Goal: Information Seeking & Learning: Learn about a topic

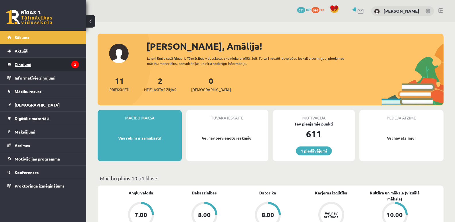
click at [75, 63] on icon "2" at bounding box center [75, 65] width 8 height 8
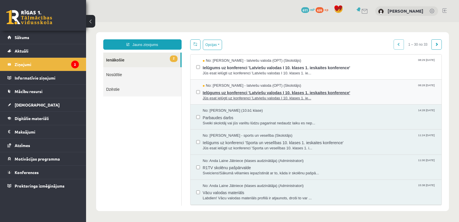
click at [220, 91] on span "Ielūgums uz konferenci 'Latviešu valodas I 10. klases 1. ieskaites konference'" at bounding box center [319, 91] width 233 height 7
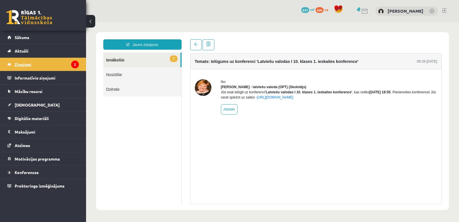
click at [73, 65] on icon "2" at bounding box center [75, 65] width 8 height 8
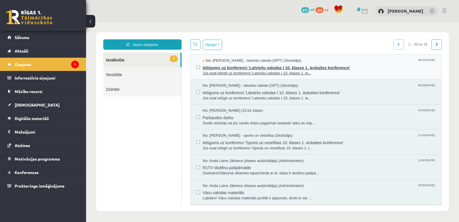
click at [230, 67] on span "Ielūgums uz konferenci 'Latviešu valodas I 10. klases 1. ieskaites konference'" at bounding box center [319, 66] width 233 height 7
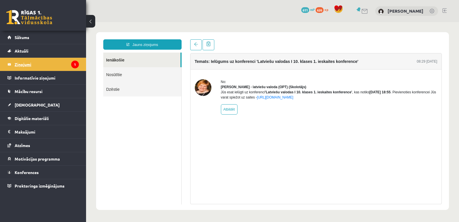
click at [76, 64] on icon "1" at bounding box center [75, 65] width 8 height 8
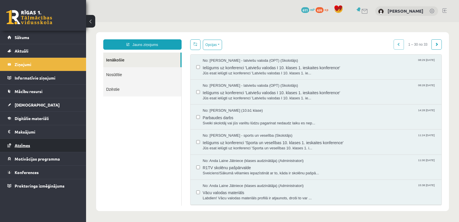
click at [25, 144] on span "Atzīmes" at bounding box center [22, 145] width 15 height 5
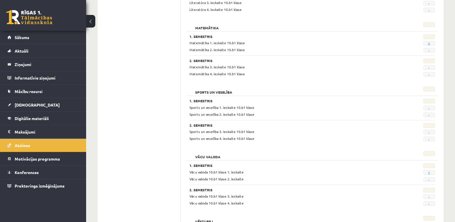
scroll to position [487, 0]
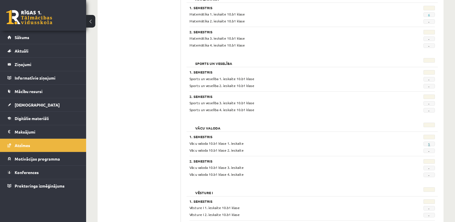
click at [429, 144] on link "5" at bounding box center [429, 144] width 2 height 5
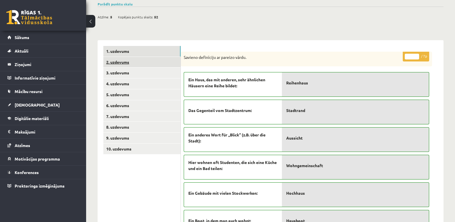
scroll to position [115, 0]
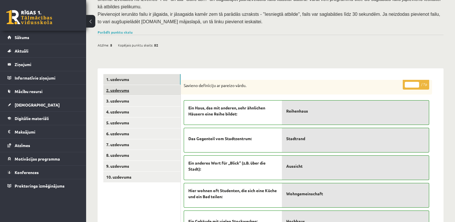
click at [114, 85] on link "2. uzdevums" at bounding box center [141, 90] width 77 height 11
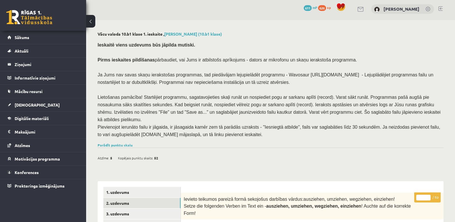
scroll to position [0, 0]
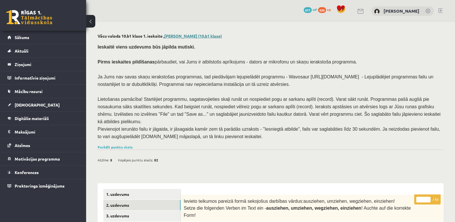
click at [185, 36] on link "Amālija Gabrene (10.b1 klase)" at bounding box center [193, 35] width 58 height 5
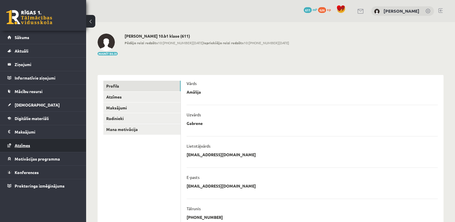
click at [23, 145] on span "Atzīmes" at bounding box center [22, 145] width 15 height 5
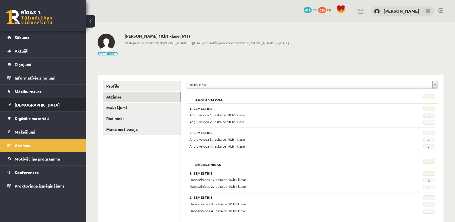
click at [25, 102] on link "[DEMOGRAPHIC_DATA]" at bounding box center [42, 104] width 71 height 13
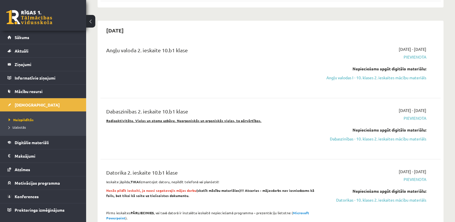
scroll to position [574, 0]
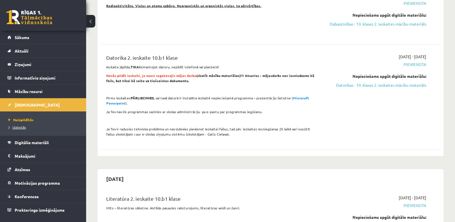
click at [16, 127] on span "Izlabotās" at bounding box center [17, 127] width 17 height 5
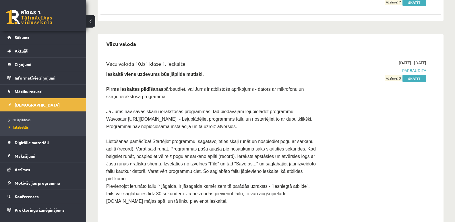
scroll to position [989, 0]
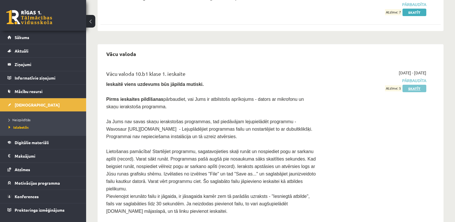
click at [414, 85] on link "Skatīt" at bounding box center [414, 88] width 24 height 7
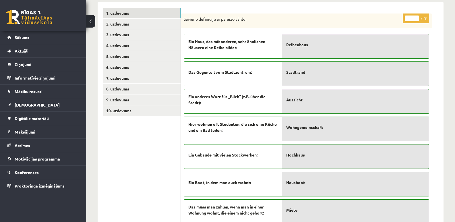
scroll to position [172, 0]
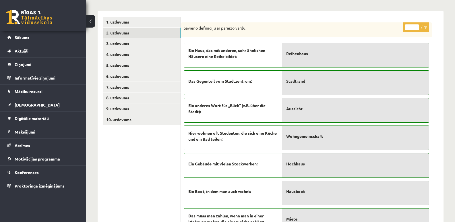
click at [111, 28] on link "2. uzdevums" at bounding box center [141, 33] width 77 height 11
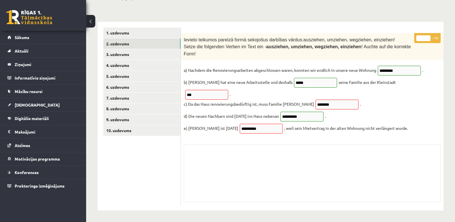
scroll to position [136, 0]
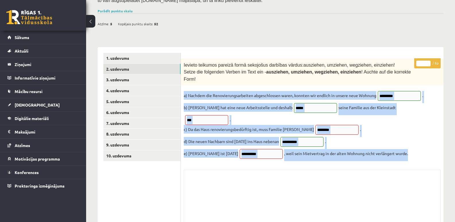
drag, startPoint x: 184, startPoint y: 76, endPoint x: 399, endPoint y: 132, distance: 222.5
click at [399, 132] on fieldset "**********" at bounding box center [312, 126] width 257 height 70
copy fieldset "a) Nachdem die Renovierungsarbeiten abgeschlossen waren, konnten wir endlich in…"
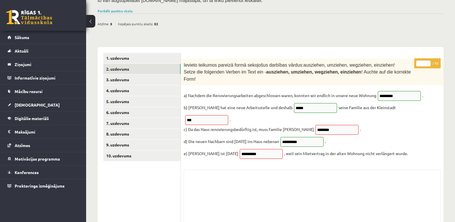
click at [198, 174] on div "Skolotāja pielikums" at bounding box center [312, 197] width 257 height 57
click at [111, 74] on link "3. uzdevums" at bounding box center [141, 79] width 77 height 11
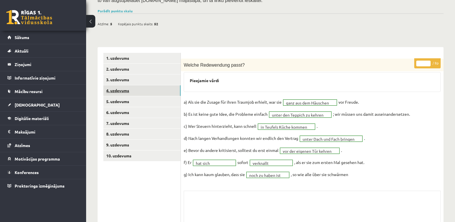
click at [119, 85] on link "4. uzdevums" at bounding box center [141, 90] width 77 height 11
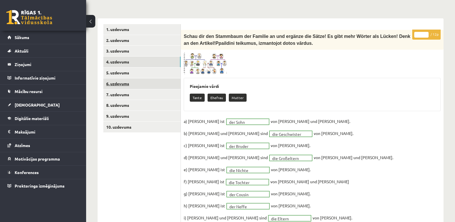
scroll to position [164, 0]
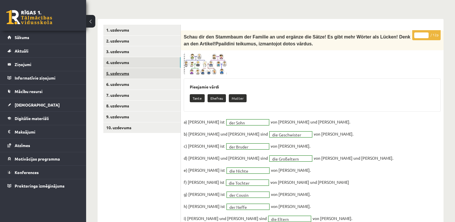
click at [115, 68] on link "5. uzdevums" at bounding box center [141, 73] width 77 height 11
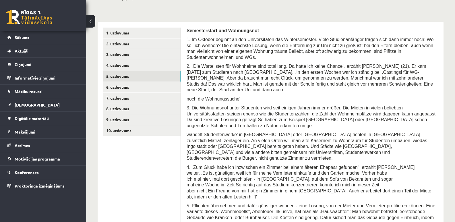
scroll to position [129, 0]
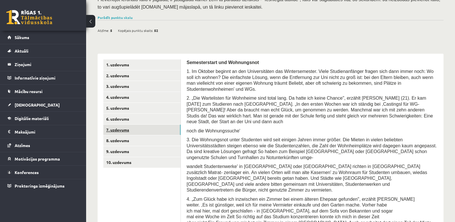
click at [120, 124] on link "7. uzdevums" at bounding box center [141, 129] width 77 height 11
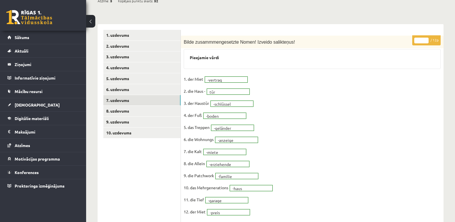
scroll to position [187, 0]
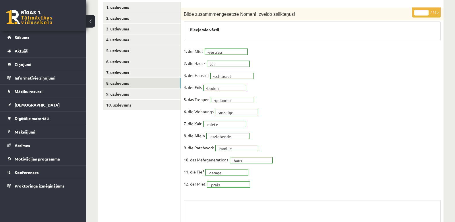
click at [120, 78] on link "8. uzdevums" at bounding box center [141, 83] width 77 height 11
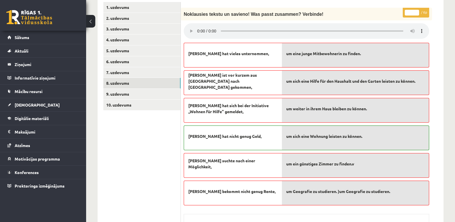
scroll to position [158, 0]
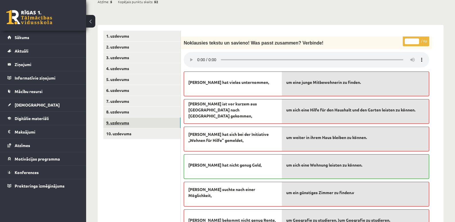
click at [123, 117] on link "9. uzdevums" at bounding box center [141, 122] width 77 height 11
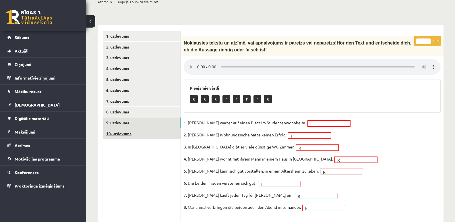
click at [116, 128] on link "10. uzdevums" at bounding box center [141, 133] width 77 height 11
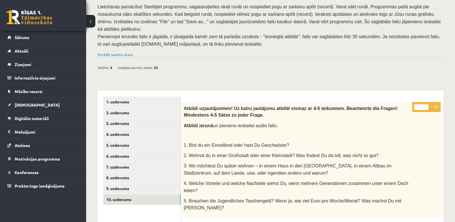
scroll to position [0, 0]
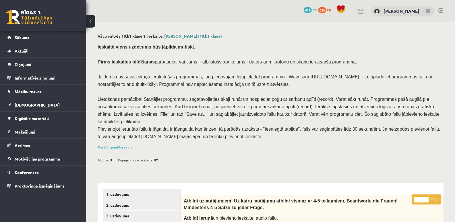
click at [196, 34] on link "Amālija Gabrene (10.b1 klase)" at bounding box center [193, 35] width 58 height 5
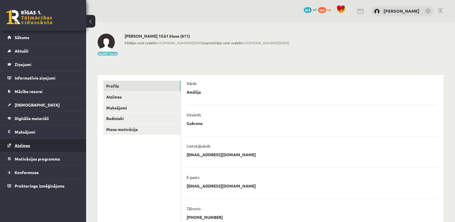
click at [24, 144] on span "Atzīmes" at bounding box center [22, 145] width 15 height 5
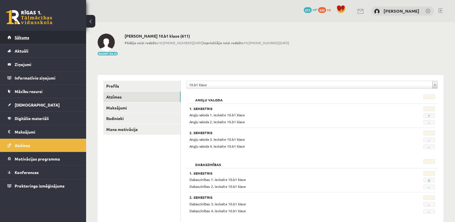
click at [22, 39] on span "Sākums" at bounding box center [22, 37] width 15 height 5
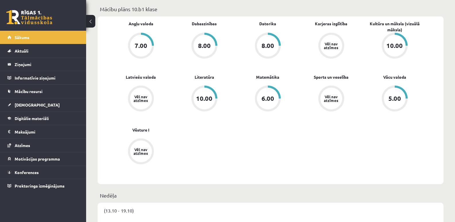
scroll to position [172, 0]
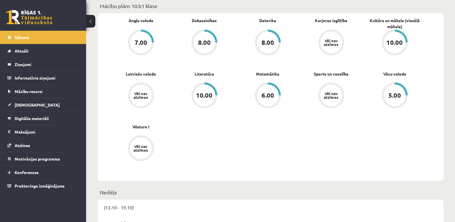
click at [399, 93] on div "5.00" at bounding box center [394, 95] width 13 height 6
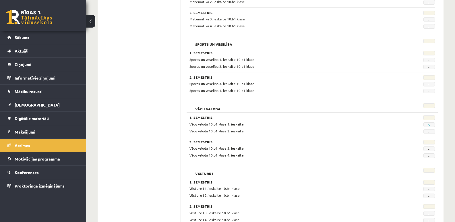
scroll to position [516, 0]
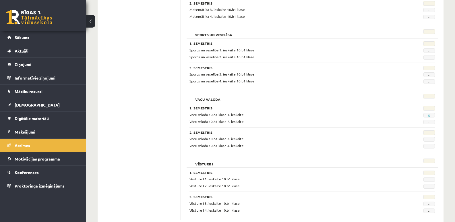
click at [432, 114] on span "5" at bounding box center [428, 115] width 11 height 5
click at [430, 114] on span "5" at bounding box center [428, 115] width 11 height 5
click at [428, 114] on link "5" at bounding box center [429, 115] width 2 height 5
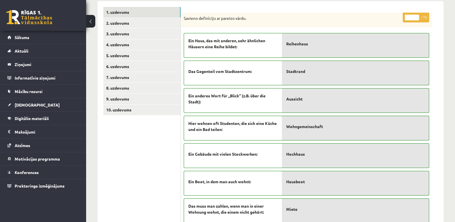
scroll to position [172, 0]
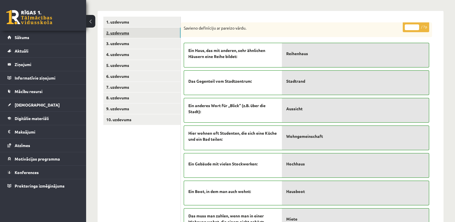
click at [117, 28] on link "2. uzdevums" at bounding box center [141, 33] width 77 height 11
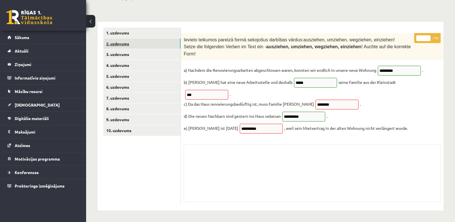
scroll to position [136, 0]
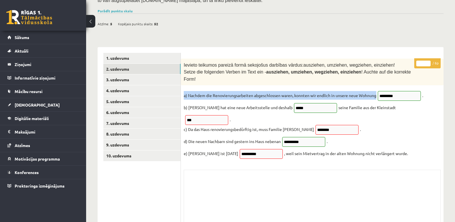
drag, startPoint x: 184, startPoint y: 77, endPoint x: 421, endPoint y: 79, distance: 237.4
click at [421, 91] on fieldset "**********" at bounding box center [312, 126] width 257 height 70
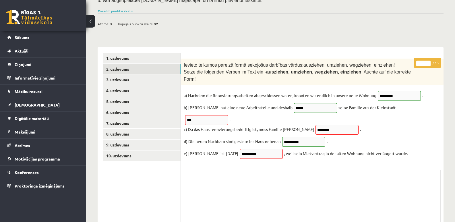
click at [426, 115] on fieldset "**********" at bounding box center [312, 126] width 257 height 70
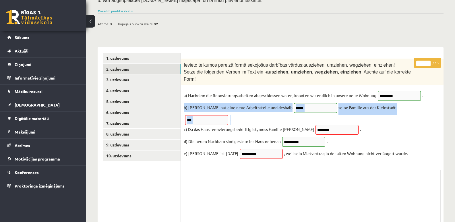
drag, startPoint x: 424, startPoint y: 89, endPoint x: 181, endPoint y: 91, distance: 243.8
click at [181, 91] on div "**********" at bounding box center [312, 143] width 262 height 171
copy fieldset "b) Alfred hat eine neue Arbeitsstelle und deshalb seine Familie aus der Kleinst…"
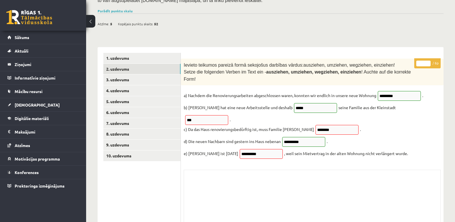
click at [257, 169] on div "Skolotāja pielikums" at bounding box center [312, 197] width 257 height 57
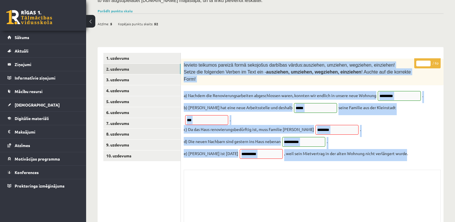
drag, startPoint x: 183, startPoint y: 52, endPoint x: 398, endPoint y: 135, distance: 230.5
click at [398, 135] on div "**********" at bounding box center [312, 143] width 262 height 171
copy div "Ievieto teikumos pareizā formā sekojošus darbības vārdus: ausziehen, umziehen, …"
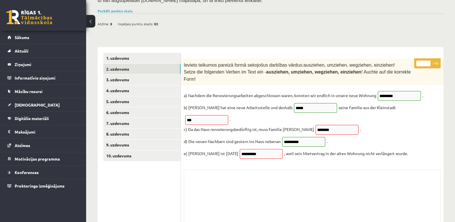
drag, startPoint x: 200, startPoint y: 182, endPoint x: 197, endPoint y: 182, distance: 3.2
click at [200, 182] on div "Skolotāja pielikums" at bounding box center [312, 197] width 257 height 57
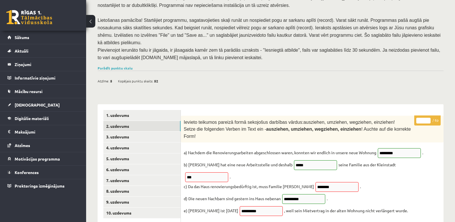
scroll to position [79, 0]
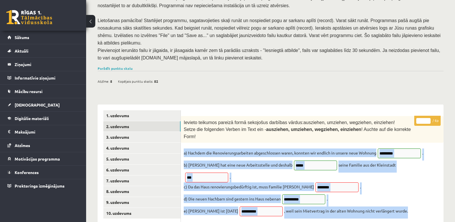
drag, startPoint x: 184, startPoint y: 132, endPoint x: 399, endPoint y: 190, distance: 222.9
click at [399, 190] on fieldset "**********" at bounding box center [312, 183] width 257 height 70
copy fieldset "a) Nachdem die Renovierungsarbeiten abgeschlossen waren, konnten wir endlich in…"
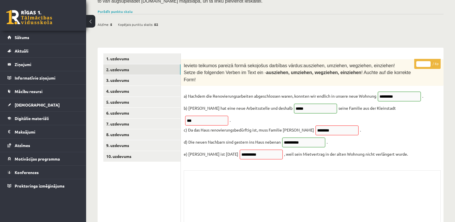
scroll to position [136, 0]
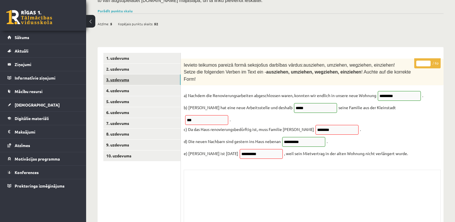
click at [115, 74] on link "3. uzdevums" at bounding box center [141, 79] width 77 height 11
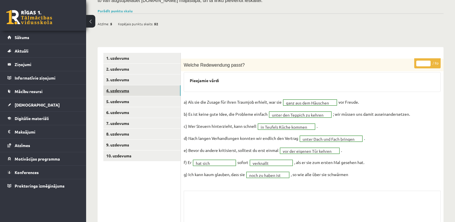
click at [112, 85] on link "4. uzdevums" at bounding box center [141, 90] width 77 height 11
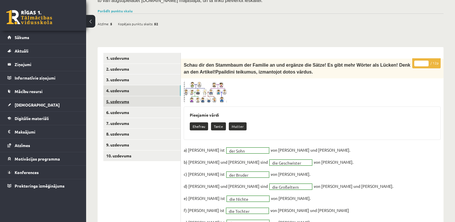
click at [123, 96] on link "5. uzdevums" at bounding box center [141, 101] width 77 height 11
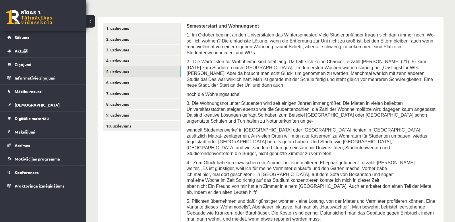
scroll to position [165, 0]
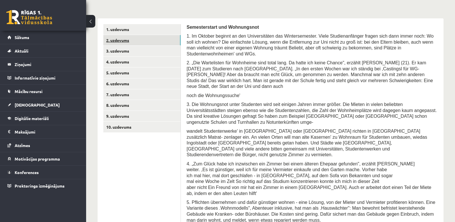
click at [117, 35] on link "2. uzdevums" at bounding box center [141, 40] width 77 height 11
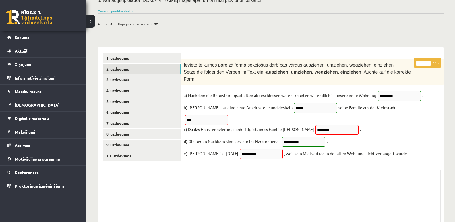
scroll to position [107, 0]
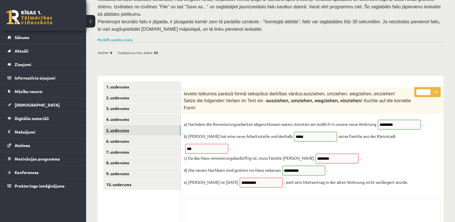
click at [119, 125] on link "5. uzdevums" at bounding box center [141, 130] width 77 height 11
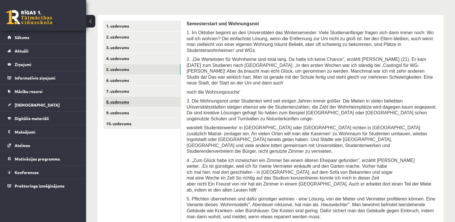
scroll to position [158, 0]
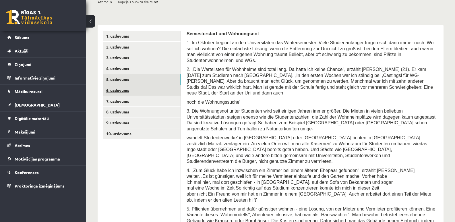
click at [118, 85] on link "6. uzdevums" at bounding box center [141, 90] width 77 height 11
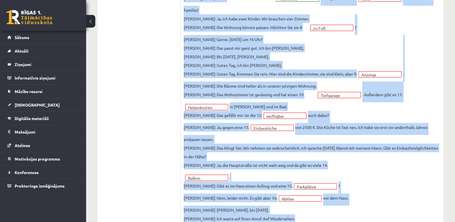
scroll to position [381, 0]
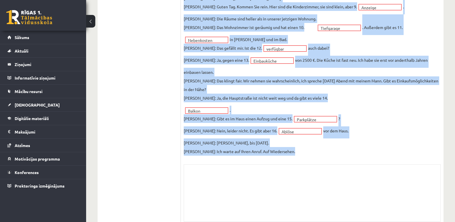
drag, startPoint x: 182, startPoint y: 11, endPoint x: 369, endPoint y: 158, distance: 238.6
click at [371, 161] on div "**********" at bounding box center [312, 19] width 262 height 411
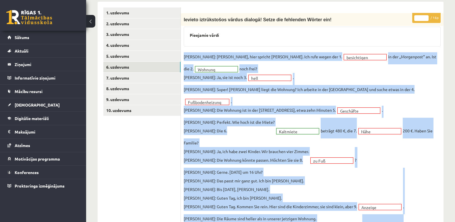
scroll to position [180, 0]
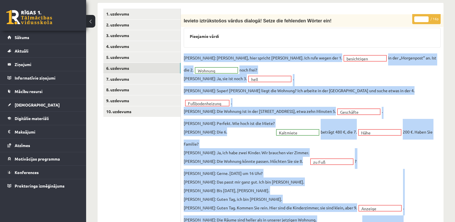
copy body "Frau Nowak: Hallo, hier spricht Frau Nowak. Ich rufe wegen der 1. besichtigen i…"
click at [211, 148] on p "Frau Nowak: Ja, ich habe zwei Kinder. Wir brauchen vier Zimmer. Herr Bartels: D…" at bounding box center [246, 156] width 125 height 17
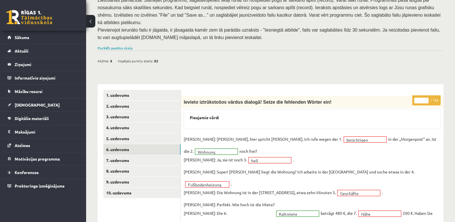
scroll to position [123, 0]
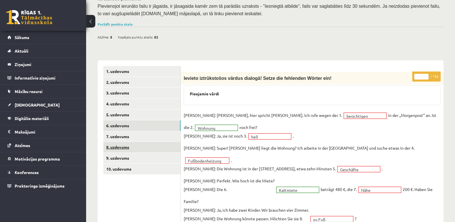
click at [122, 142] on link "8. uzdevums" at bounding box center [141, 147] width 77 height 11
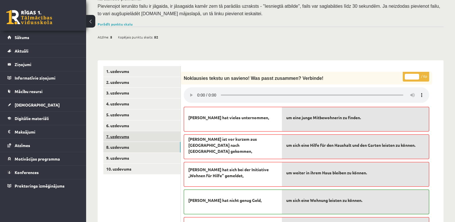
click at [121, 131] on link "7. uzdevums" at bounding box center [141, 136] width 77 height 11
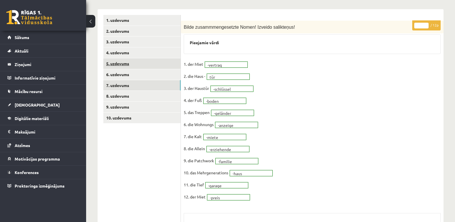
scroll to position [116, 0]
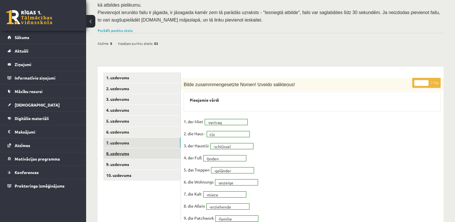
click at [112, 148] on link "8. uzdevums" at bounding box center [141, 153] width 77 height 11
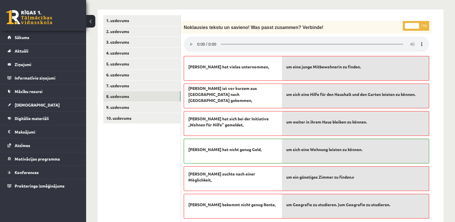
scroll to position [174, 0]
click at [353, 173] on span "um ein günstiges Zimmer zu finden.v" at bounding box center [320, 176] width 68 height 6
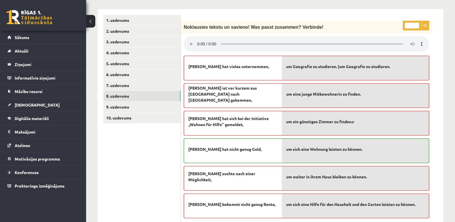
click at [326, 201] on div "um sich eine Hilfe für den Haushalt und den Garten leisten zu können." at bounding box center [355, 205] width 147 height 25
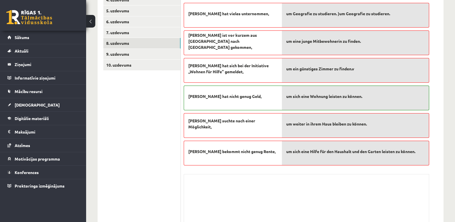
scroll to position [216, 0]
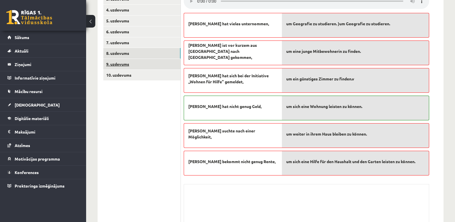
click at [119, 59] on link "9. uzdevums" at bounding box center [141, 64] width 77 height 11
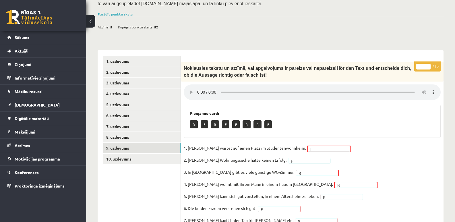
scroll to position [130, 0]
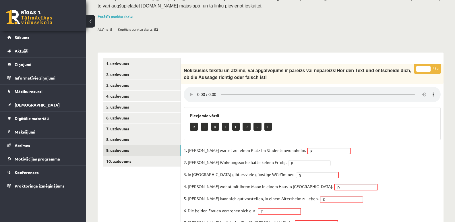
click at [421, 120] on div "R F R F F R R F" at bounding box center [312, 126] width 245 height 13
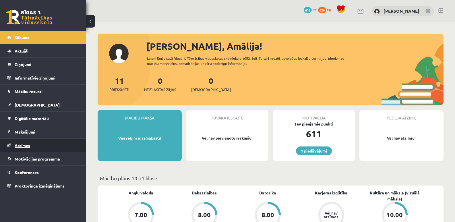
click at [19, 144] on span "Atzīmes" at bounding box center [22, 145] width 15 height 5
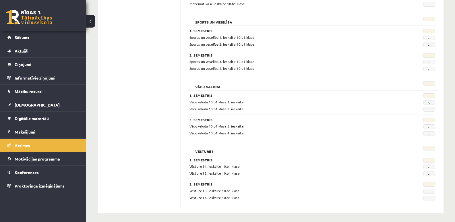
scroll to position [532, 0]
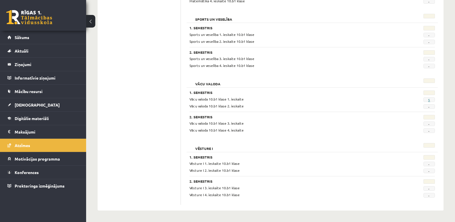
click at [429, 100] on link "5" at bounding box center [429, 99] width 2 height 5
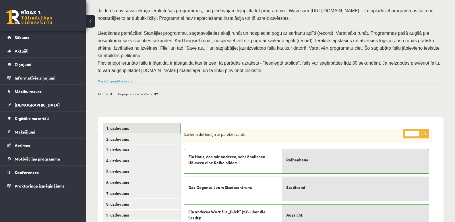
scroll to position [115, 0]
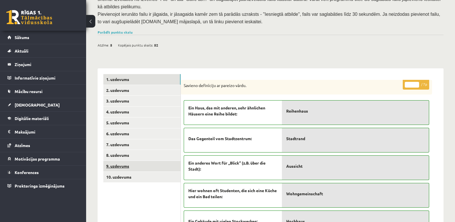
click at [109, 161] on link "9. uzdevums" at bounding box center [141, 166] width 77 height 11
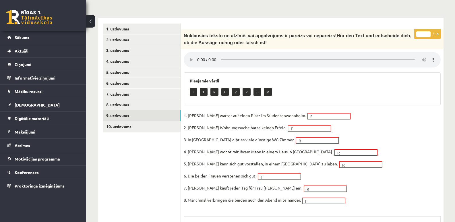
scroll to position [172, 0]
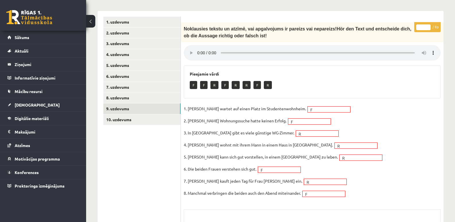
click at [450, 217] on div at bounding box center [450, 217] width 0 height 0
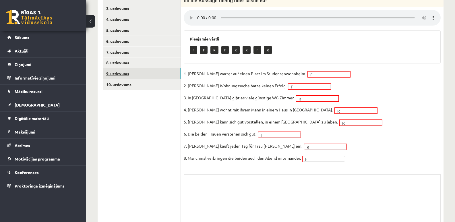
scroll to position [197, 0]
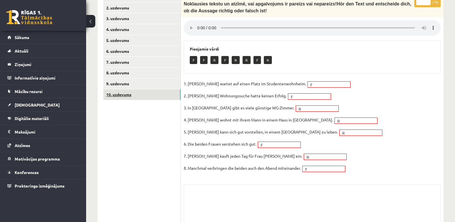
click at [118, 89] on link "10. uzdevums" at bounding box center [141, 94] width 77 height 11
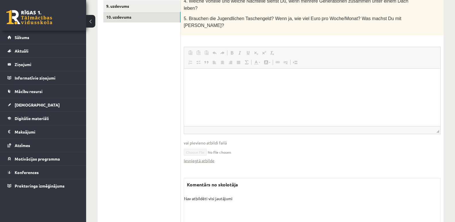
scroll to position [283, 0]
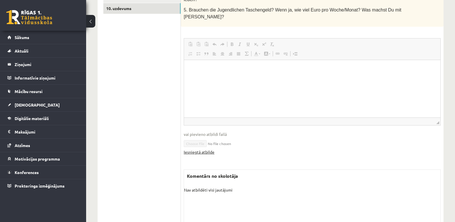
click at [206, 149] on link "Iesniegtā atbilde" at bounding box center [199, 152] width 31 height 6
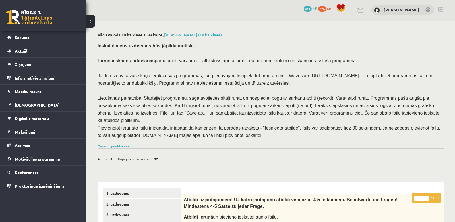
scroll to position [0, 0]
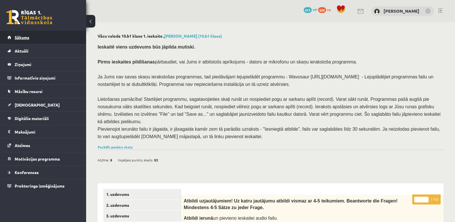
click at [24, 35] on span "Sākums" at bounding box center [22, 37] width 15 height 5
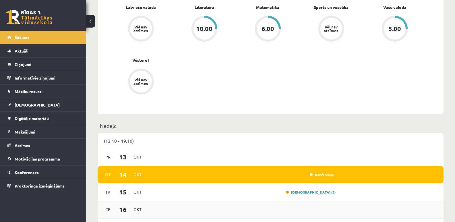
scroll to position [315, 0]
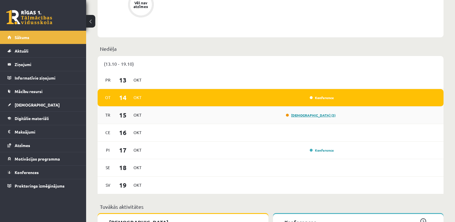
click at [318, 115] on link "[DEMOGRAPHIC_DATA] (3)" at bounding box center [311, 115] width 50 height 5
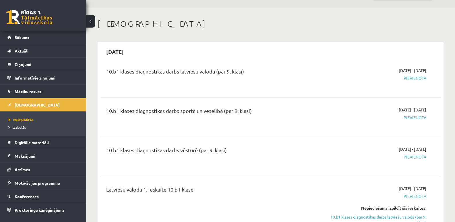
scroll to position [29, 0]
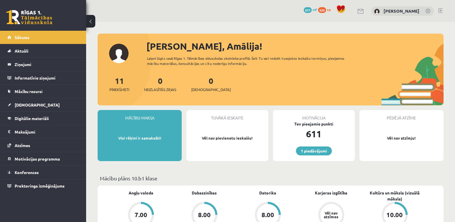
scroll to position [315, 0]
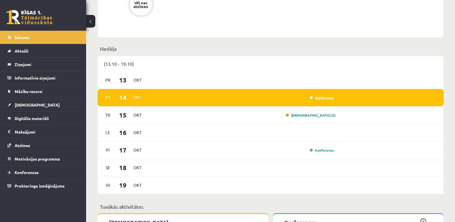
click at [318, 99] on link "Konference" at bounding box center [321, 97] width 24 height 5
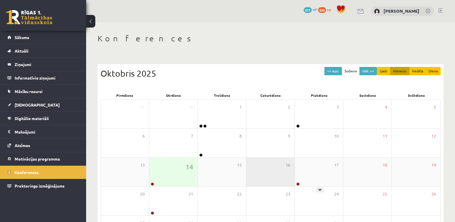
scroll to position [52, 0]
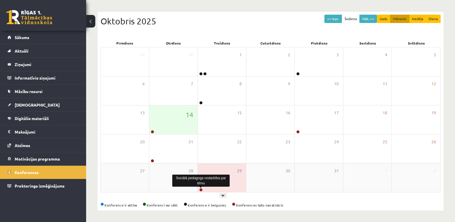
click at [201, 189] on link at bounding box center [200, 189] width 3 height 3
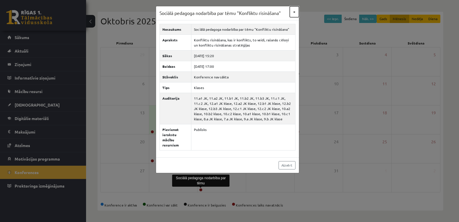
click at [293, 11] on button "×" at bounding box center [294, 11] width 9 height 11
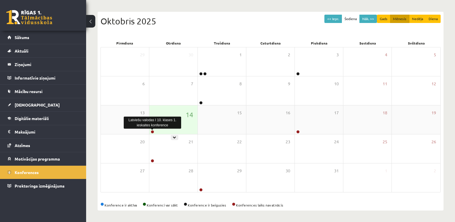
click at [153, 131] on link at bounding box center [152, 131] width 3 height 3
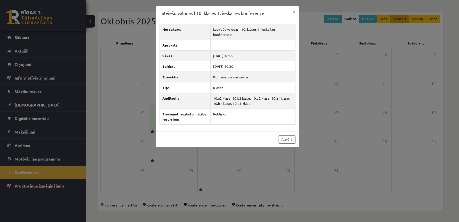
click at [126, 28] on div "Latviešu valodas I 10. klases 1. ieskaites konference × Nosaukums Latviešu valo…" at bounding box center [229, 111] width 459 height 222
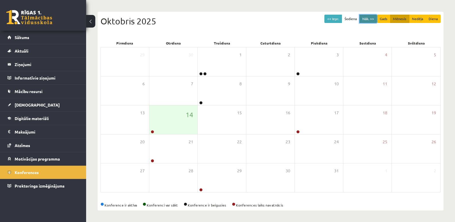
click at [370, 21] on button "Nāk. >>" at bounding box center [367, 19] width 17 height 8
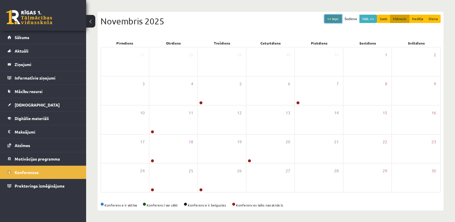
click at [335, 18] on button "<< Iepr." at bounding box center [332, 19] width 17 height 8
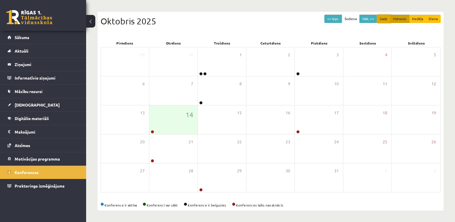
click at [388, 18] on button "Gads" at bounding box center [383, 19] width 13 height 8
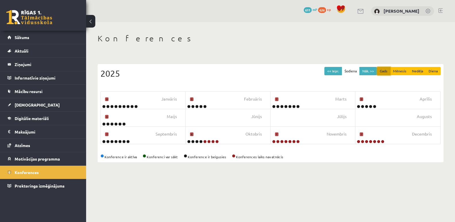
scroll to position [0, 0]
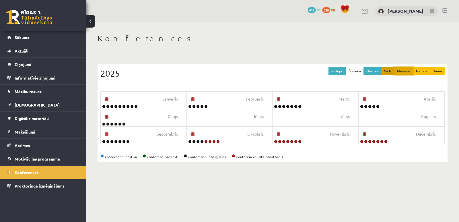
click at [405, 69] on button "Mēnesis" at bounding box center [403, 71] width 19 height 8
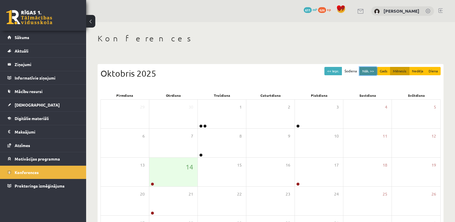
click at [364, 71] on button "Nāk. >>" at bounding box center [367, 71] width 17 height 8
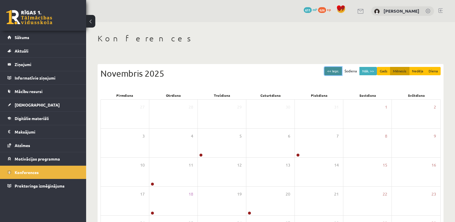
click at [336, 72] on button "<< Iepr." at bounding box center [332, 71] width 17 height 8
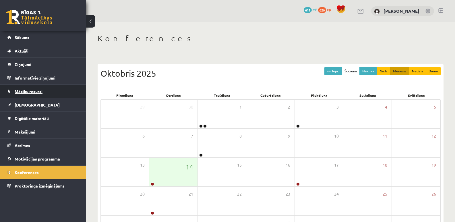
click at [21, 90] on span "Mācību resursi" at bounding box center [29, 91] width 28 height 5
